Goal: Information Seeking & Learning: Learn about a topic

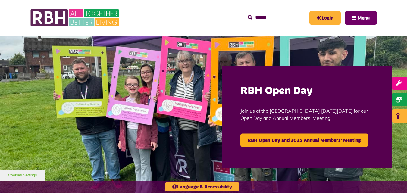
click at [348, 19] on button "Menu" at bounding box center [361, 18] width 32 height 14
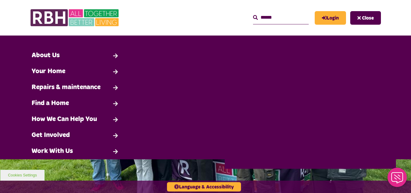
click at [288, 19] on input "Search" at bounding box center [281, 17] width 56 height 13
type input "****"
click at [253, 14] on button "Search" at bounding box center [255, 17] width 5 height 7
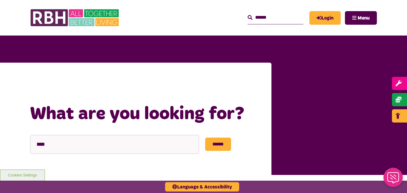
scroll to position [156, 0]
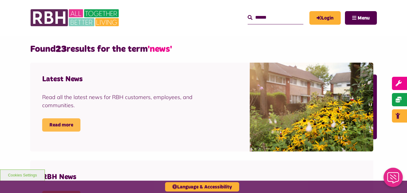
click at [59, 123] on link "Read more" at bounding box center [61, 124] width 38 height 13
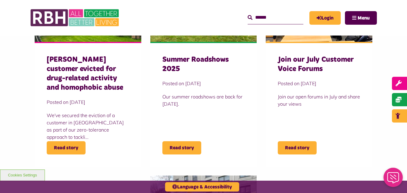
scroll to position [255, 0]
